Goal: Connect with others: Connect with others

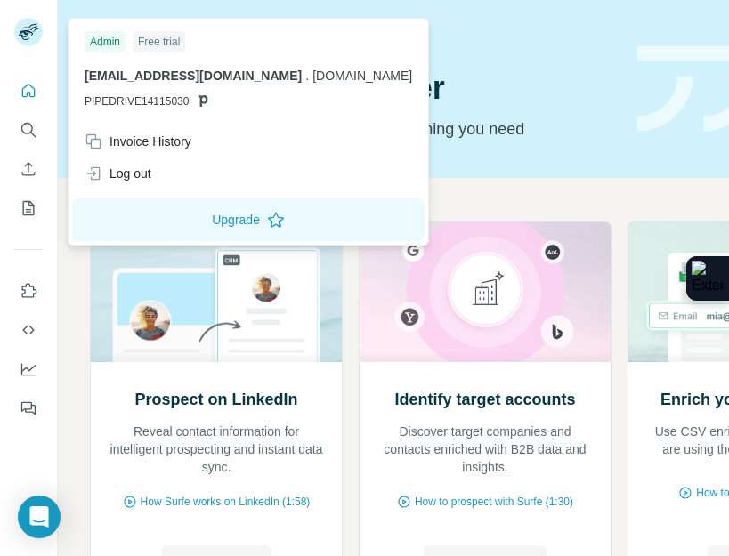
click at [133, 170] on div "Log out" at bounding box center [118, 174] width 67 height 18
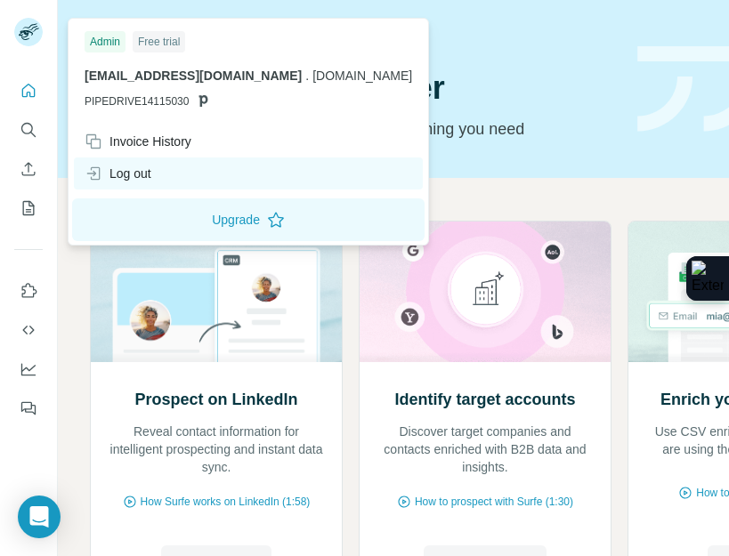
click at [93, 172] on icon at bounding box center [94, 174] width 18 height 18
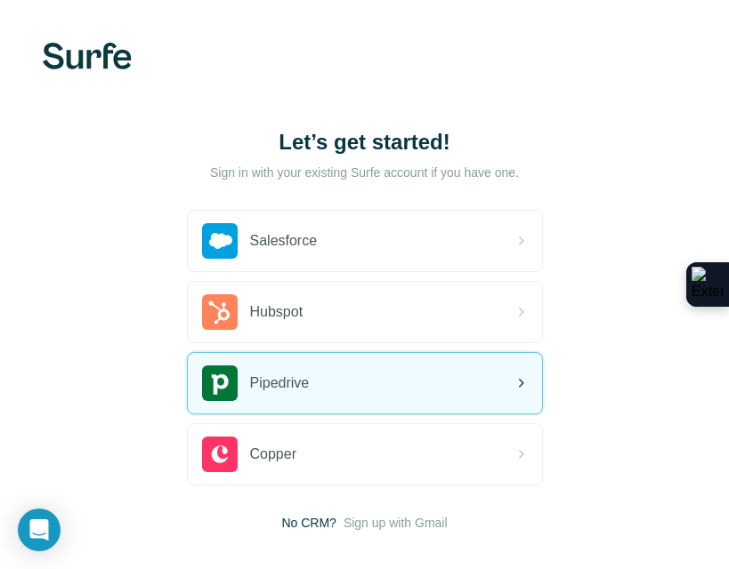
click at [300, 381] on span "Pipedrive" at bounding box center [280, 383] width 60 height 21
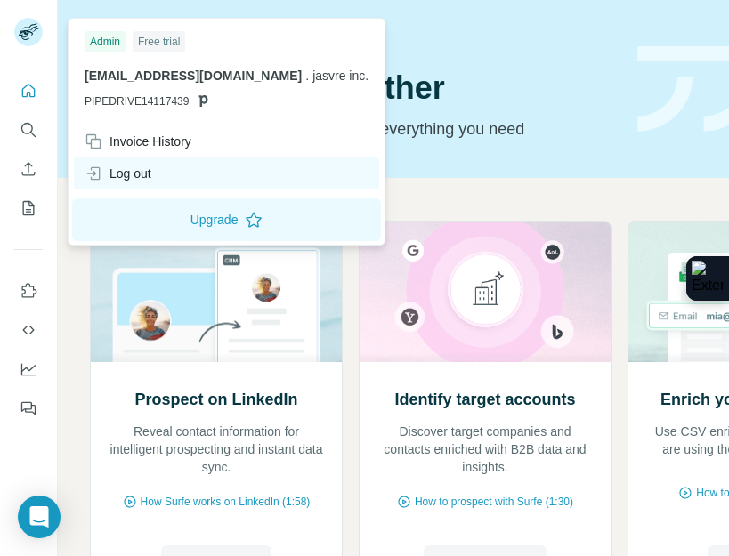
click at [136, 178] on div "Log out" at bounding box center [118, 174] width 67 height 18
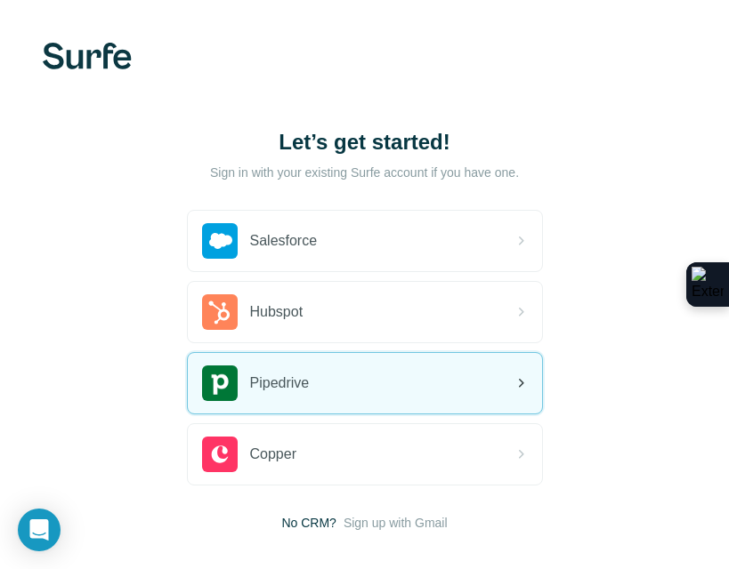
click at [251, 408] on div "Pipedrive" at bounding box center [365, 383] width 354 height 61
